Goal: Information Seeking & Learning: Learn about a topic

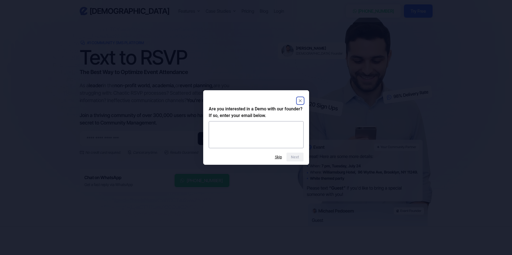
scroll to position [28, 0]
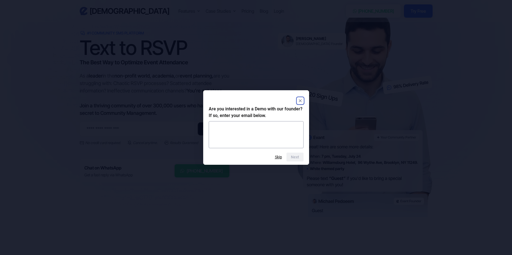
click at [300, 100] on rect "Close" at bounding box center [300, 100] width 7 height 7
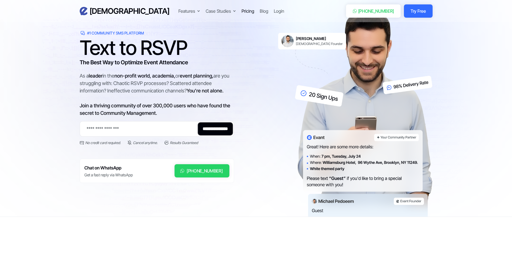
click at [242, 11] on div "Pricing" at bounding box center [248, 11] width 13 height 7
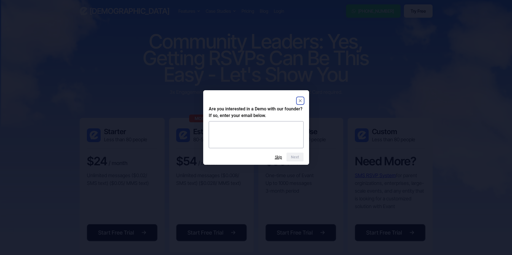
click at [280, 158] on button "Skip" at bounding box center [278, 157] width 7 height 4
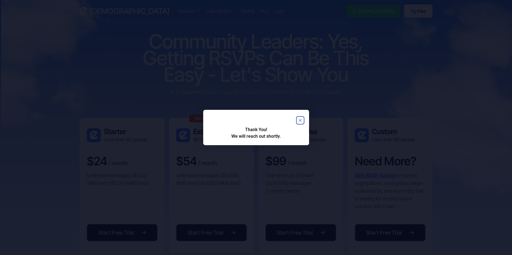
click at [301, 120] on icon "Close" at bounding box center [300, 120] width 3 height 3
